Goal: Navigation & Orientation: Find specific page/section

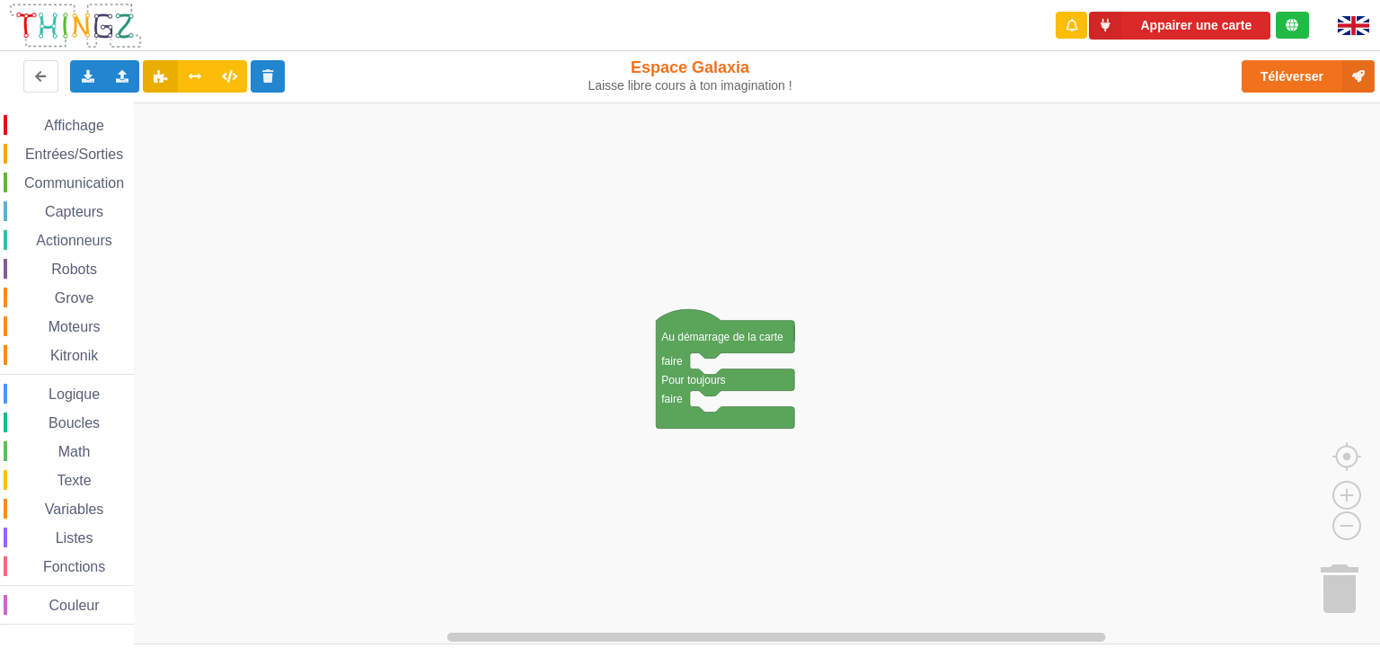
click at [8, 269] on div "Robots" at bounding box center [69, 269] width 130 height 20
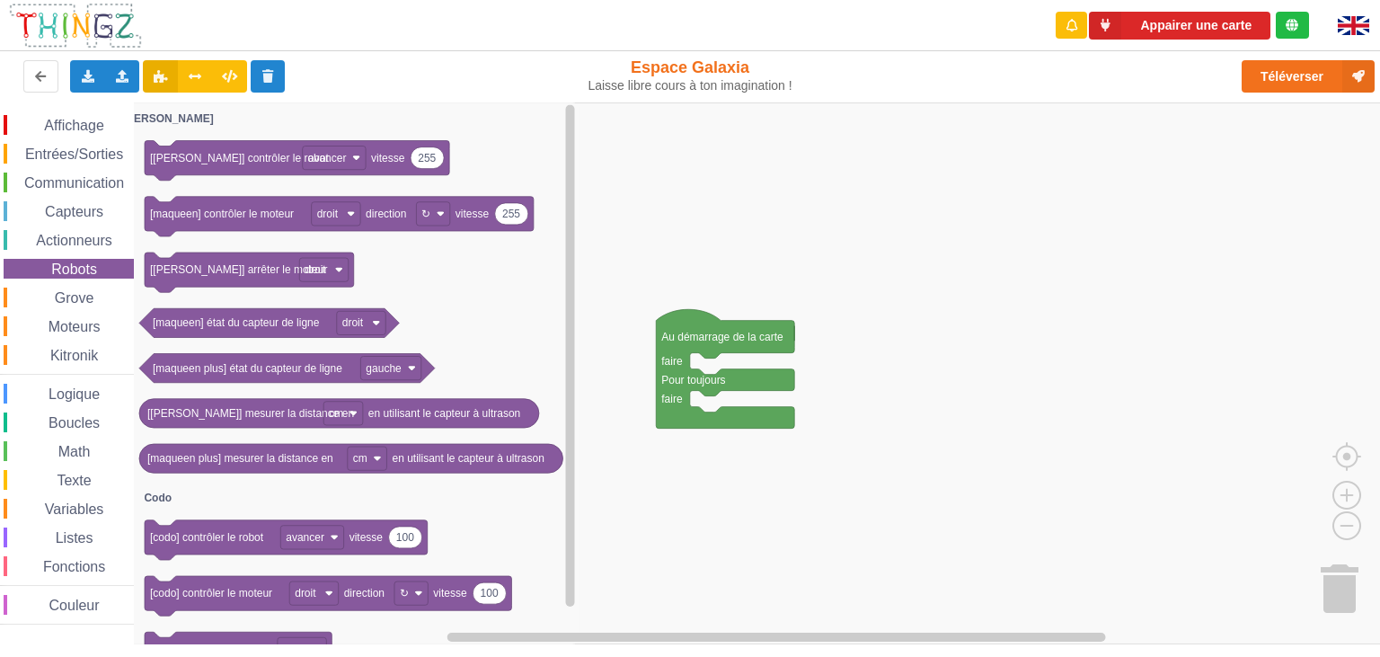
click at [8, 269] on div "Robots" at bounding box center [69, 269] width 130 height 20
